Goal: Find specific page/section: Find specific page/section

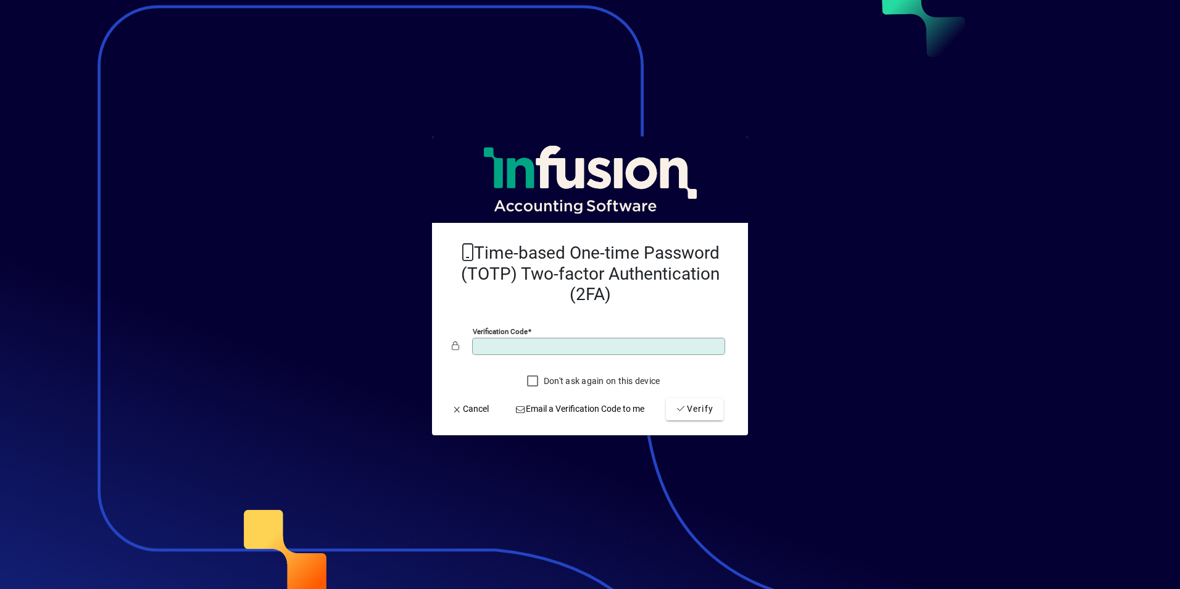
type input "******"
click at [666, 398] on button "Verify" at bounding box center [694, 409] width 57 height 22
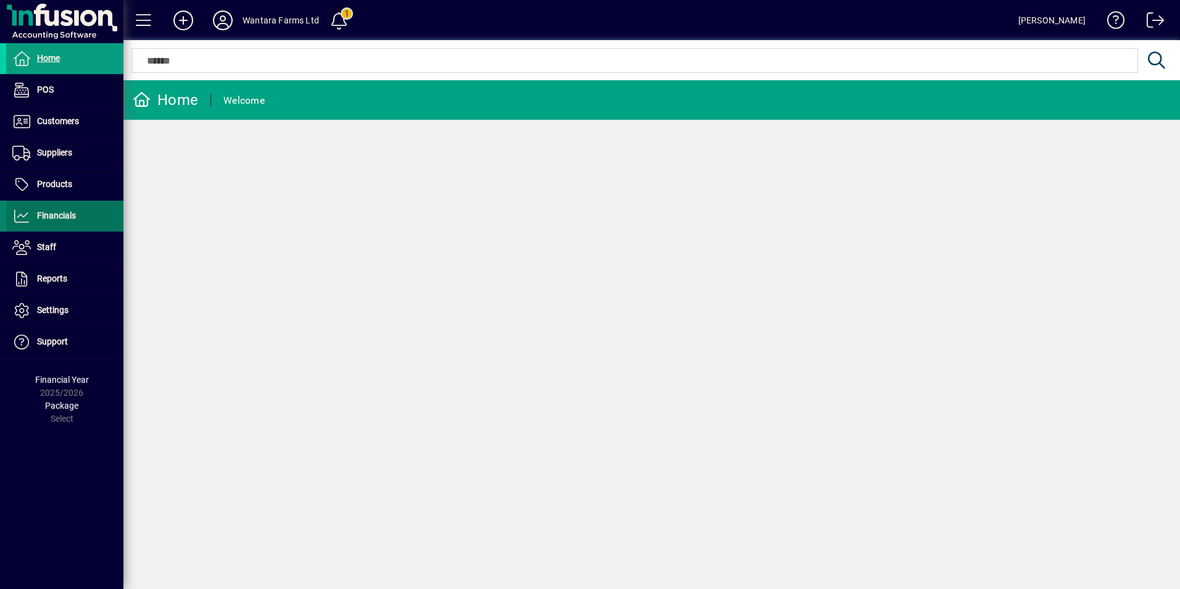
click at [56, 222] on span "Financials" at bounding box center [41, 216] width 70 height 15
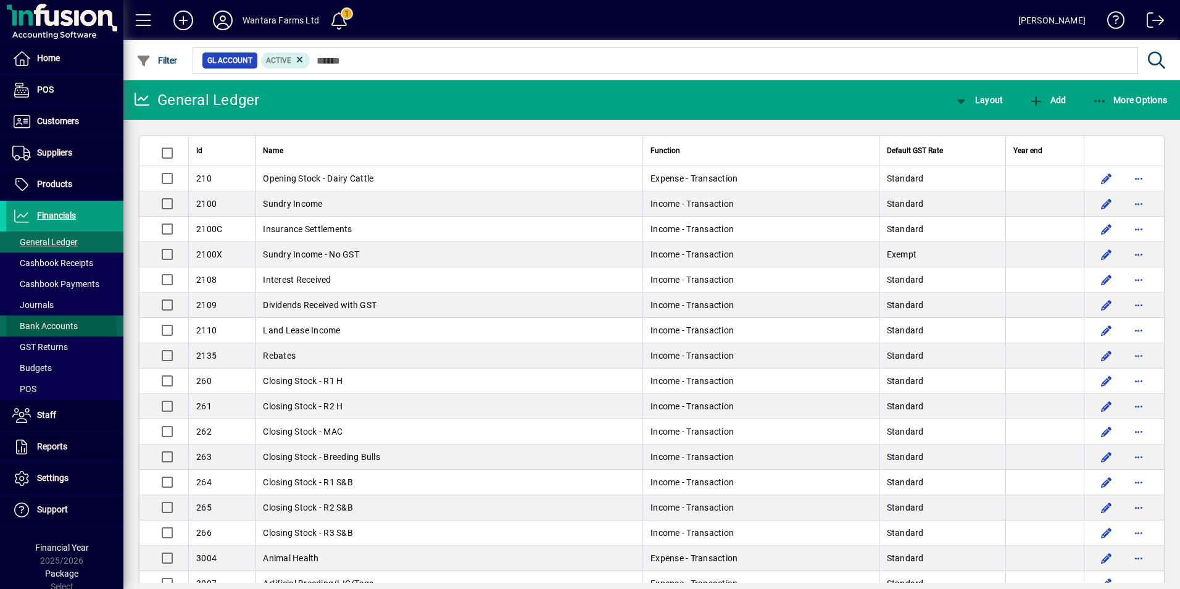
click at [52, 332] on span "Bank Accounts" at bounding box center [42, 326] width 72 height 13
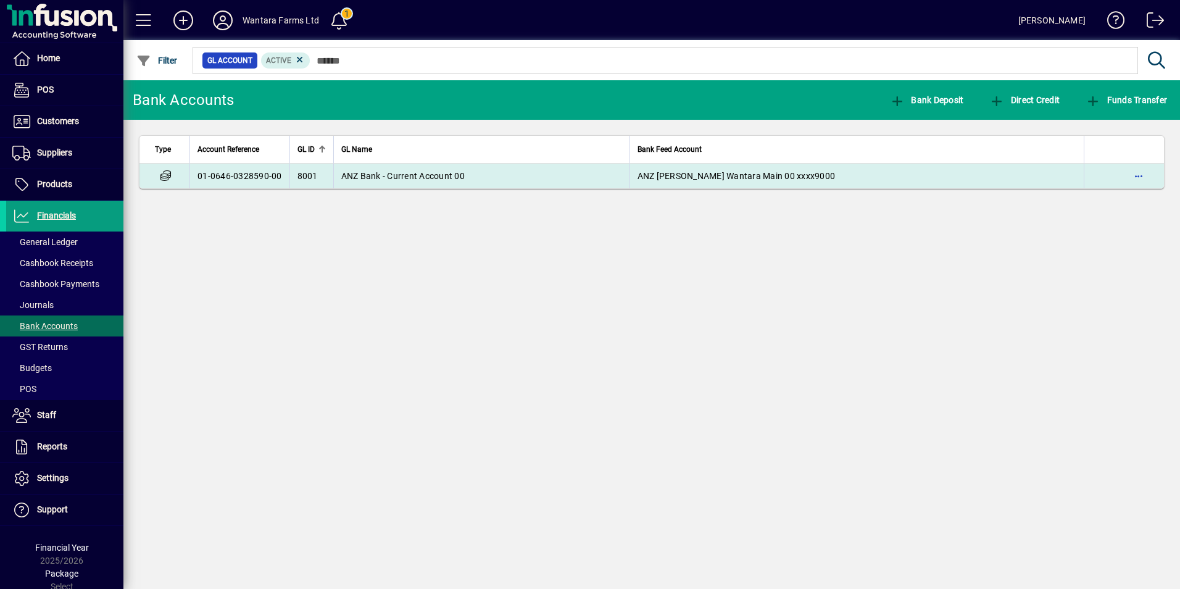
click at [356, 179] on span "ANZ Bank - Current Account 00" at bounding box center [402, 176] width 123 height 10
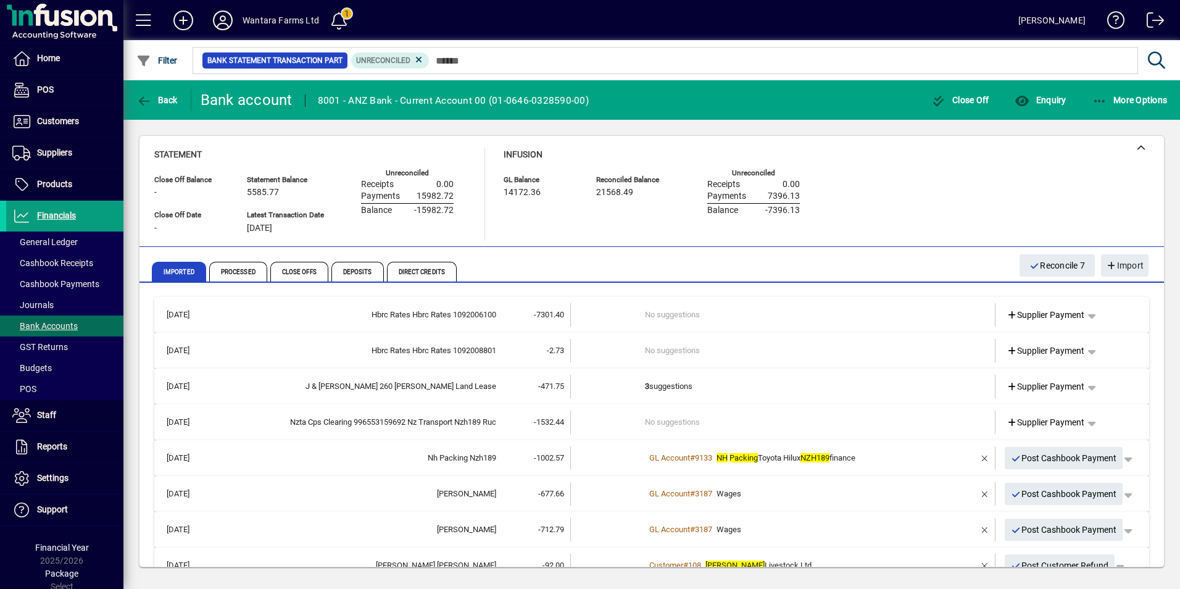
click at [226, 23] on icon at bounding box center [222, 20] width 25 height 20
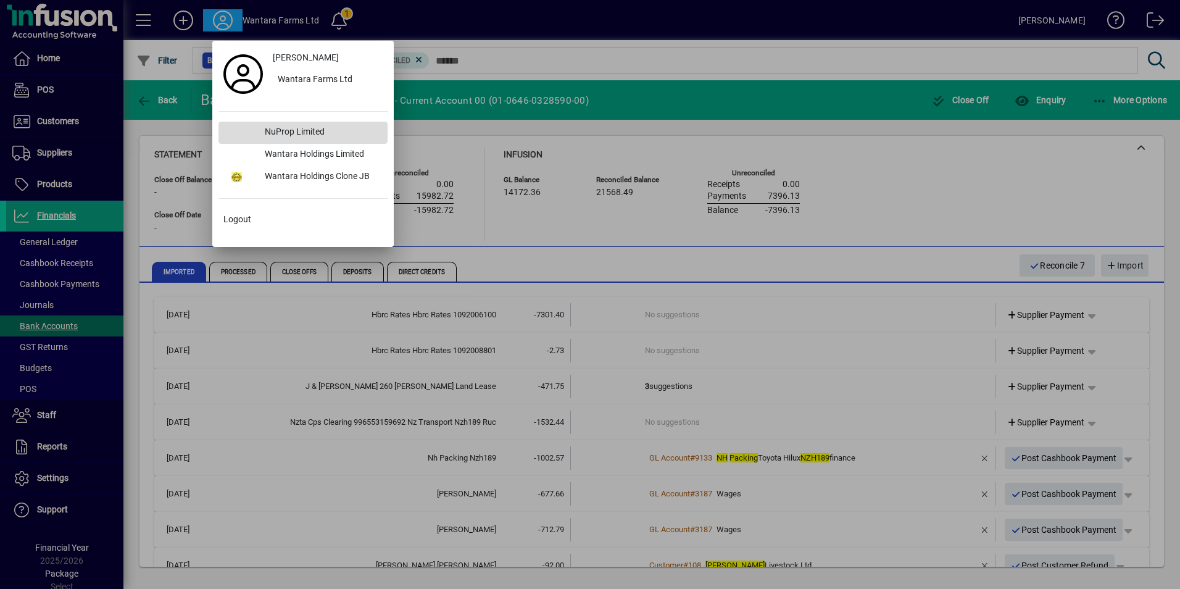
click at [290, 136] on div "NuProp Limited" at bounding box center [321, 133] width 133 height 22
